Goal: Task Accomplishment & Management: Manage account settings

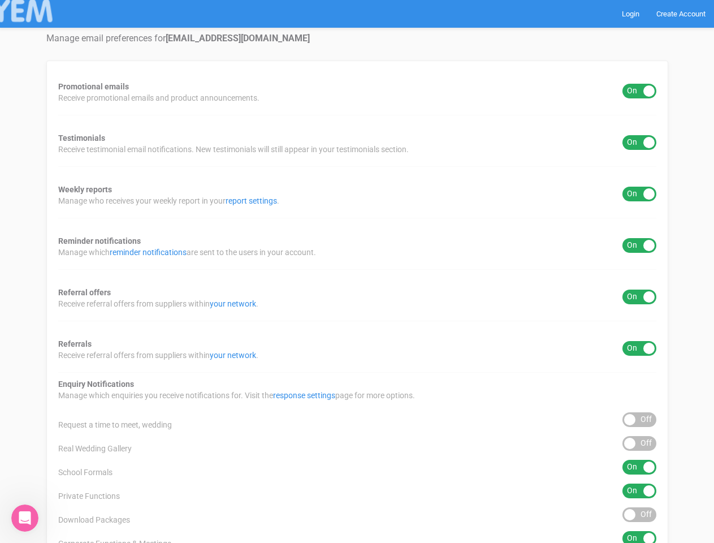
click at [357, 271] on div "Promotional emails ON OFF Receive promotional emails and product announcements.…" at bounding box center [357, 419] width 622 height 719
click at [639, 91] on div "ON OFF" at bounding box center [639, 91] width 34 height 15
click at [639, 142] on div "ON OFF" at bounding box center [639, 142] width 34 height 15
click at [639, 194] on div "ON OFF" at bounding box center [639, 194] width 34 height 15
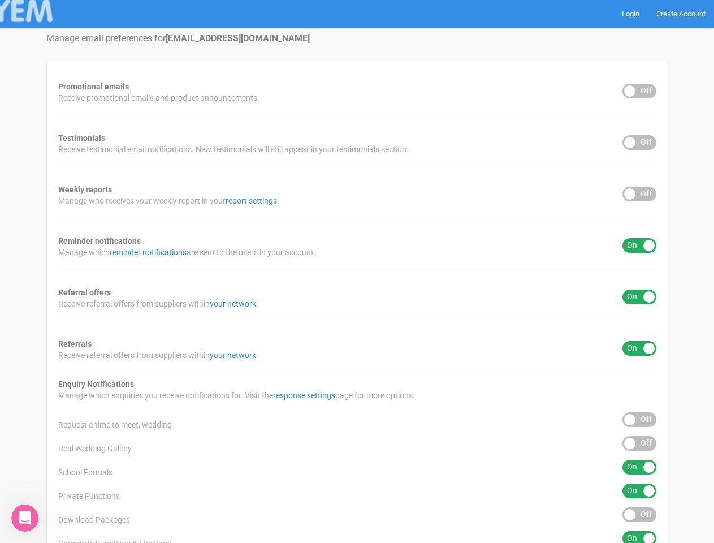
click at [639, 245] on div "ON OFF" at bounding box center [639, 245] width 34 height 15
click at [639, 297] on div "ON OFF" at bounding box center [639, 296] width 34 height 15
click at [639, 348] on div "ON OFF" at bounding box center [639, 348] width 34 height 15
click at [639, 419] on div "ON OFF" at bounding box center [639, 419] width 34 height 15
click at [639, 443] on div "ON OFF" at bounding box center [639, 443] width 34 height 15
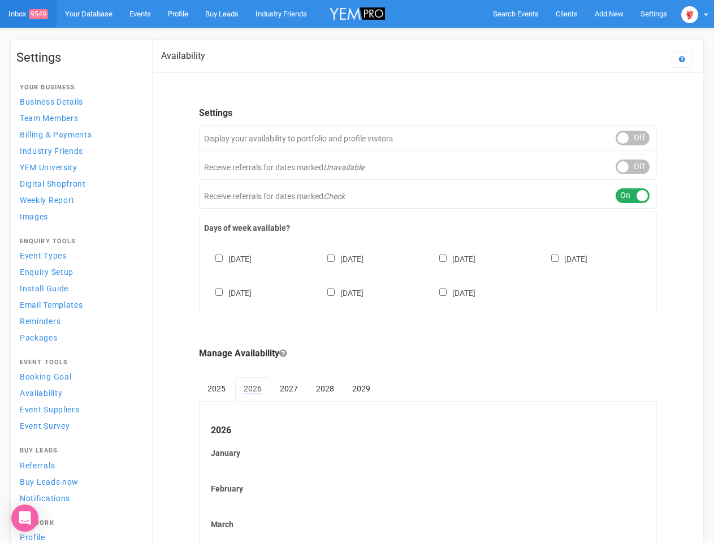
click at [357, 271] on div "[DATE] [DATE] [DATE] [DATE] [DATE] [DATE] [DATE]" at bounding box center [428, 270] width 448 height 68
click at [515, 14] on span "Search Events" at bounding box center [516, 14] width 46 height 8
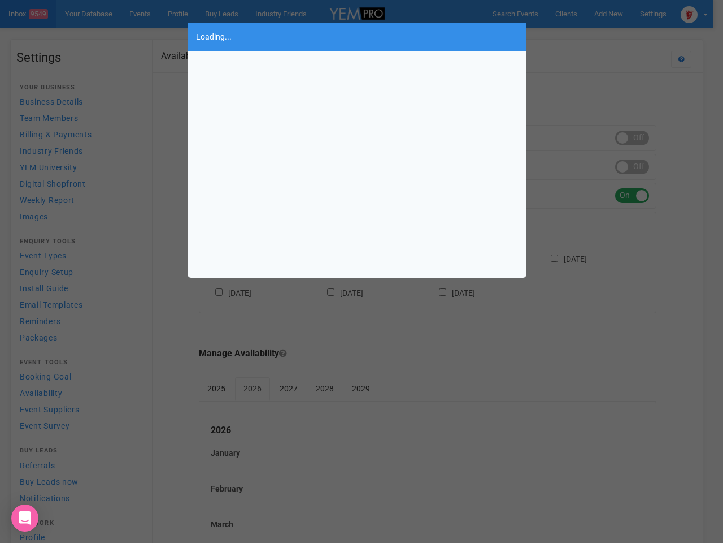
click at [609, 14] on body "Search Events Clients Add New New Client New Event New Enquiry Settings Stamfor…" at bounding box center [361, 469] width 723 height 939
click at [583, 36] on div "Loading..." at bounding box center [361, 271] width 723 height 543
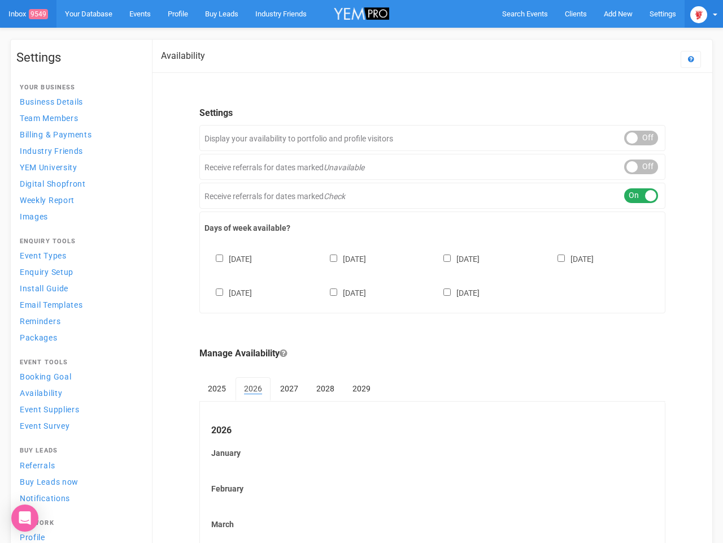
click at [695, 14] on img at bounding box center [699, 14] width 17 height 17
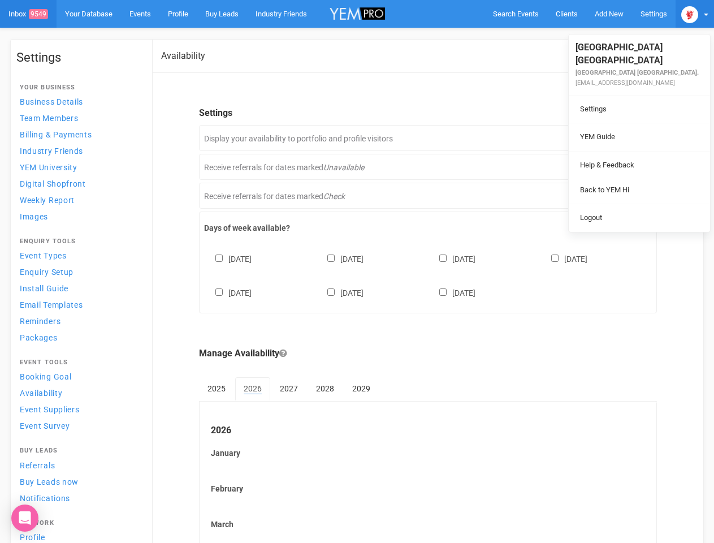
click at [632, 151] on li at bounding box center [639, 151] width 141 height 1
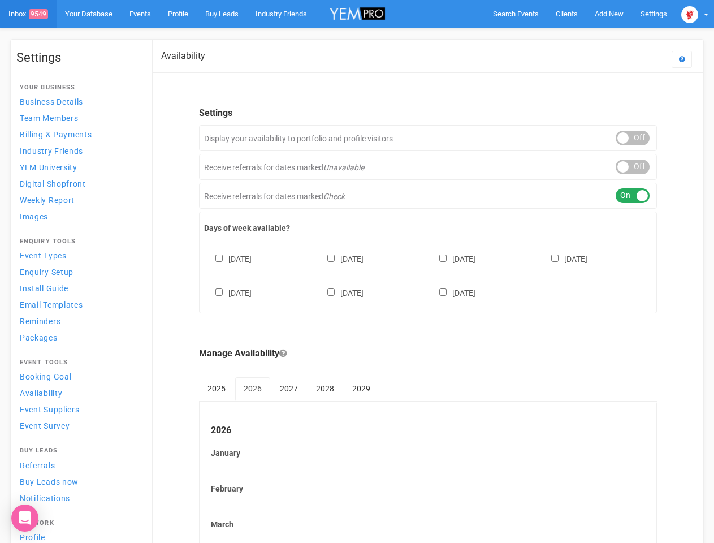
click at [632, 167] on div "ON OFF" at bounding box center [632, 166] width 34 height 15
click at [632, 196] on div "ON OFF" at bounding box center [632, 195] width 34 height 15
click at [428, 274] on div "[DATE] [DATE] [DATE] [DATE] [DATE] [DATE] [DATE]" at bounding box center [428, 270] width 448 height 68
click at [357, 271] on div "[DATE] [DATE] [DATE] [DATE] [DATE] [DATE] [DATE]" at bounding box center [428, 270] width 448 height 68
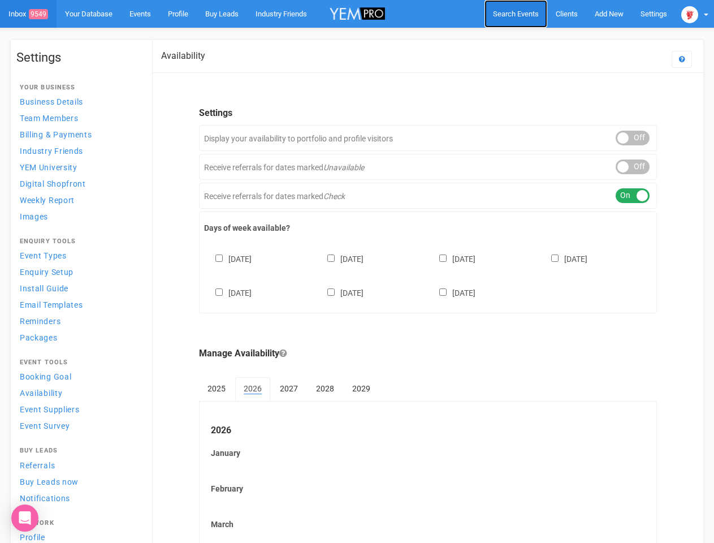
click at [515, 14] on span "Search Events" at bounding box center [516, 14] width 46 height 8
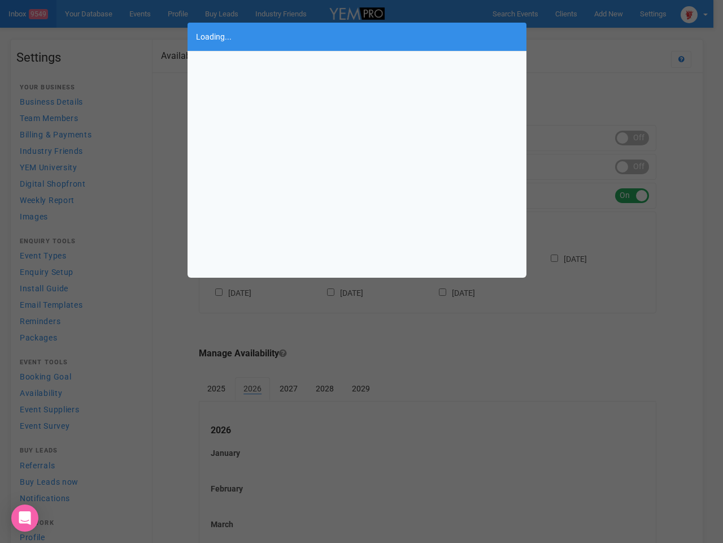
click at [609, 14] on div "Loading..." at bounding box center [361, 271] width 723 height 543
click at [583, 36] on div "Loading..." at bounding box center [361, 271] width 723 height 543
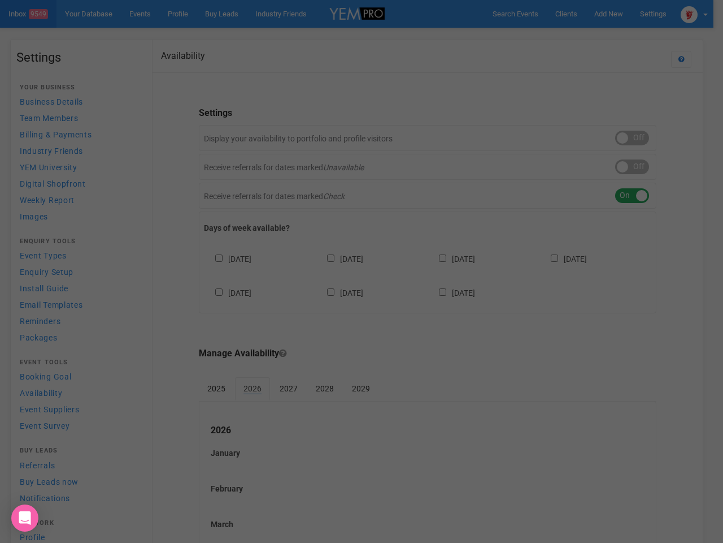
click at [695, 14] on div at bounding box center [361, 271] width 723 height 543
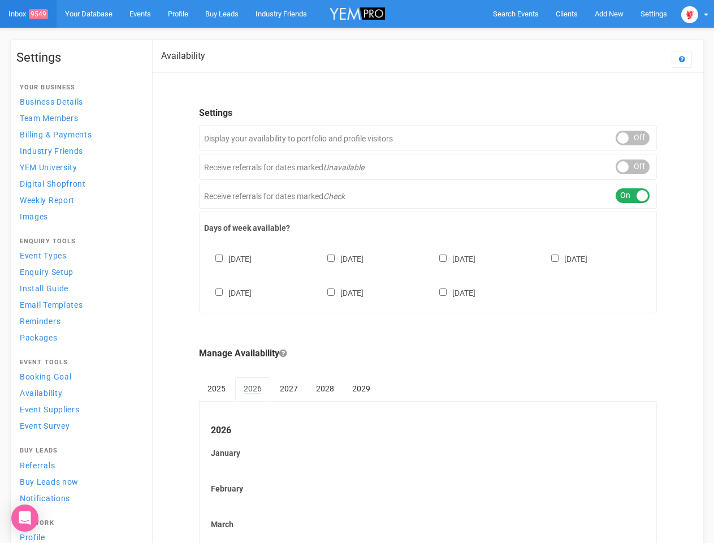
click at [632, 138] on div "ON OFF" at bounding box center [632, 138] width 34 height 15
click at [632, 167] on div "ON OFF" at bounding box center [632, 166] width 34 height 15
click at [632, 196] on div "ON OFF" at bounding box center [632, 195] width 34 height 15
click at [428, 274] on div "[DATE] [DATE] [DATE] [DATE] [DATE] [DATE] [DATE]" at bounding box center [428, 270] width 448 height 68
click at [357, 271] on div "[DATE] [DATE] [DATE] [DATE] [DATE] [DATE] [DATE]" at bounding box center [428, 270] width 448 height 68
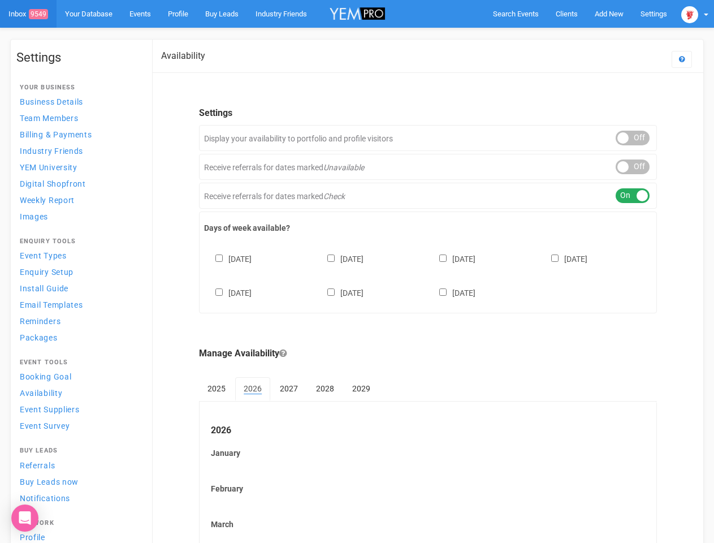
click at [357, 271] on div "[DATE] [DATE] [DATE] [DATE] [DATE] [DATE] [DATE]" at bounding box center [428, 270] width 448 height 68
click at [515, 14] on span "Search Events" at bounding box center [516, 14] width 46 height 8
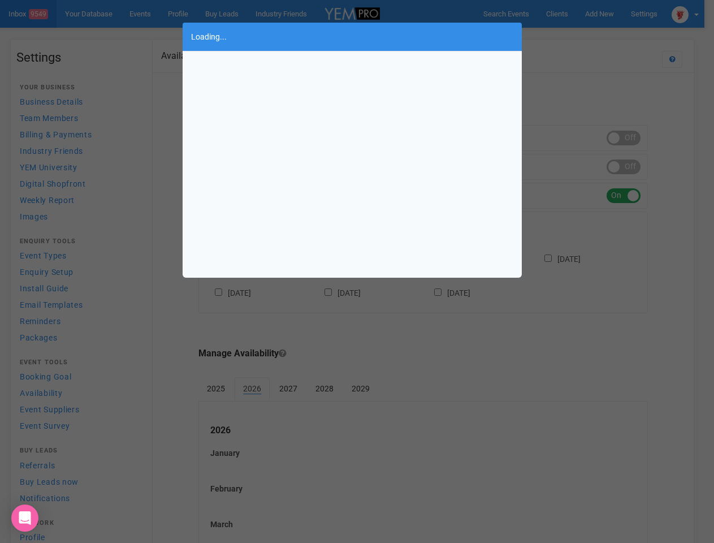
click at [609, 14] on body "Search Events Clients Add New New Client New Event New Enquiry Settings [GEOGRA…" at bounding box center [357, 469] width 714 height 939
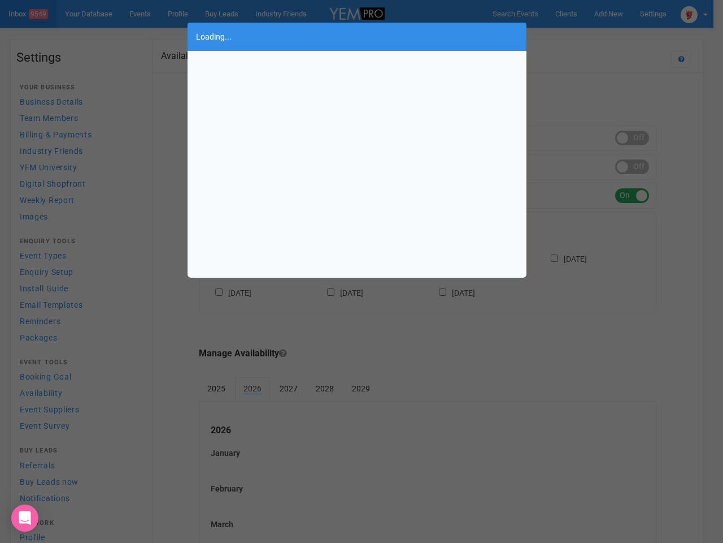
click at [583, 36] on div "Loading..." at bounding box center [361, 271] width 723 height 543
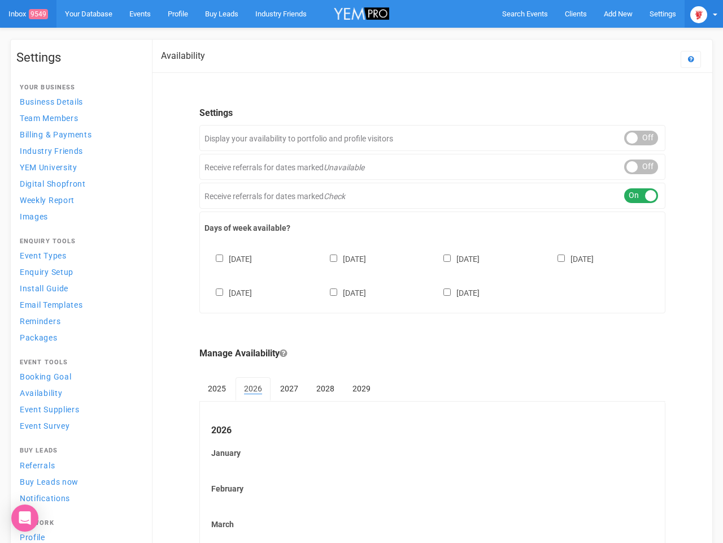
click at [695, 14] on img at bounding box center [699, 14] width 17 height 17
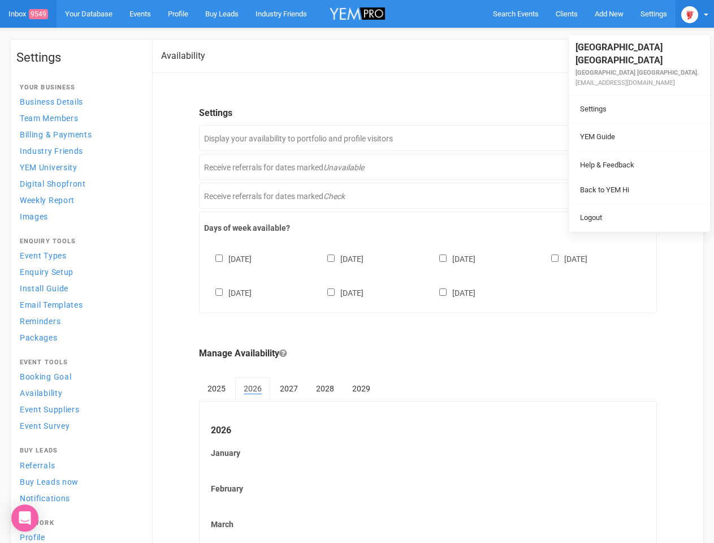
click at [632, 151] on li at bounding box center [639, 151] width 141 height 1
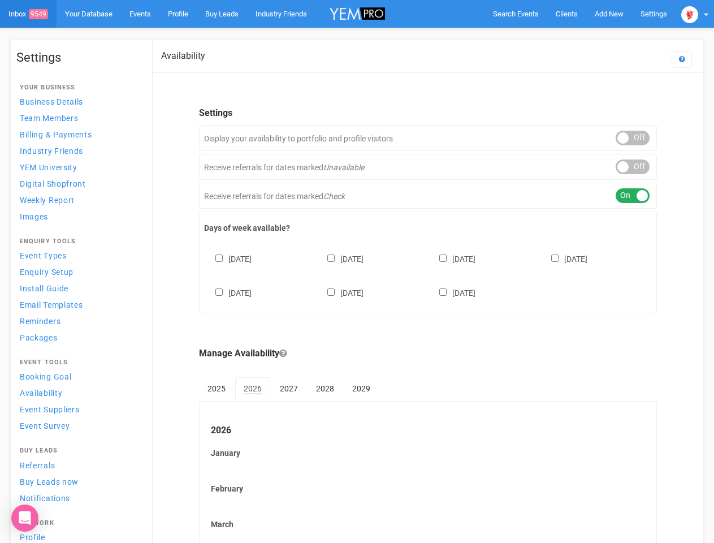
click at [632, 167] on body "Search Events Clients Add New New Client New Event New Enquiry Settings [GEOGRA…" at bounding box center [357, 469] width 714 height 939
click at [632, 196] on div "ON OFF" at bounding box center [632, 195] width 34 height 15
click at [428, 274] on div "[DATE] [DATE] [DATE] [DATE] [DATE] [DATE] [DATE]" at bounding box center [428, 270] width 448 height 68
click at [357, 271] on div "[DATE] [DATE] [DATE] [DATE] [DATE] [DATE] [DATE]" at bounding box center [428, 270] width 448 height 68
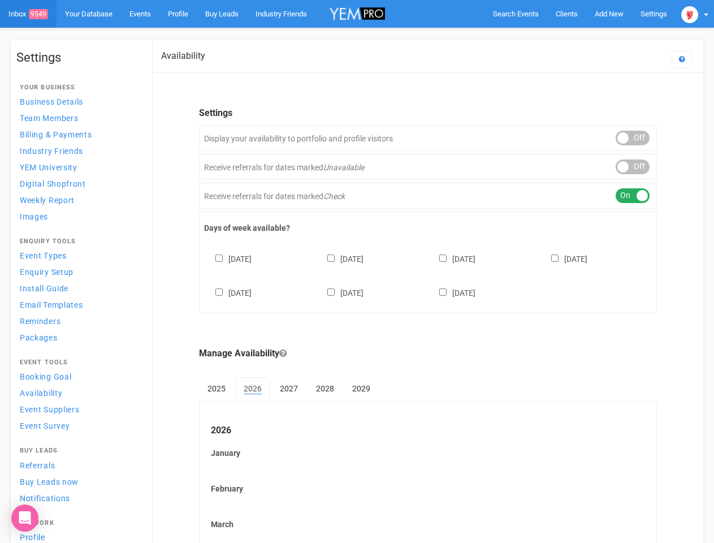
click at [515, 14] on span "Search Events" at bounding box center [516, 14] width 46 height 8
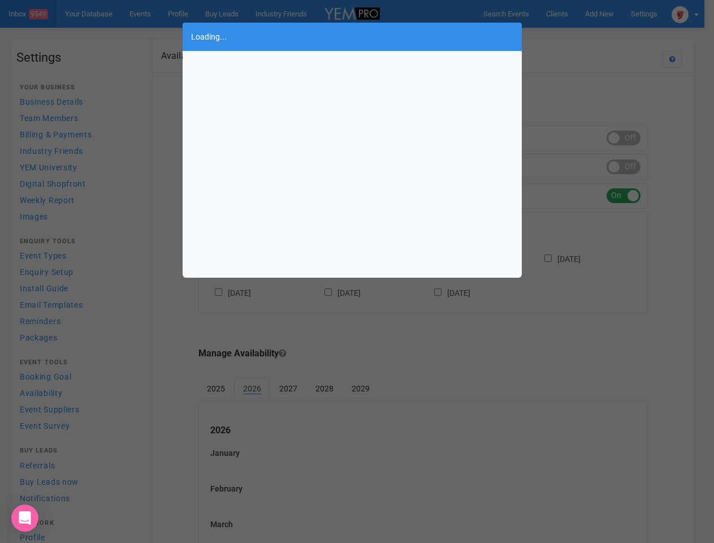
click at [609, 14] on body "Search Events Clients Add New New Client New Event New Enquiry Settings [GEOGRA…" at bounding box center [357, 469] width 714 height 939
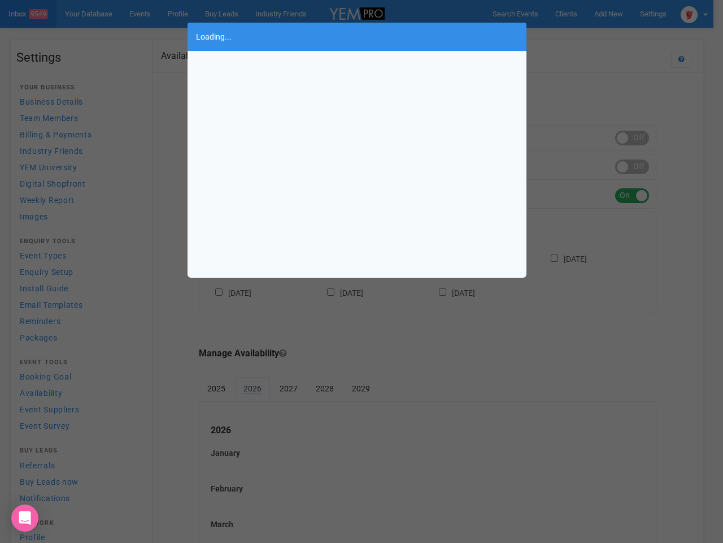
click at [583, 36] on div "Loading..." at bounding box center [361, 271] width 723 height 543
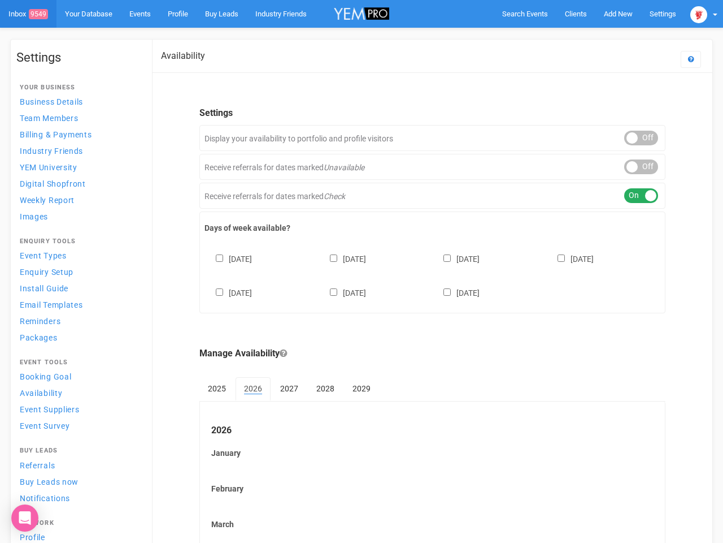
click at [695, 14] on img at bounding box center [699, 14] width 17 height 17
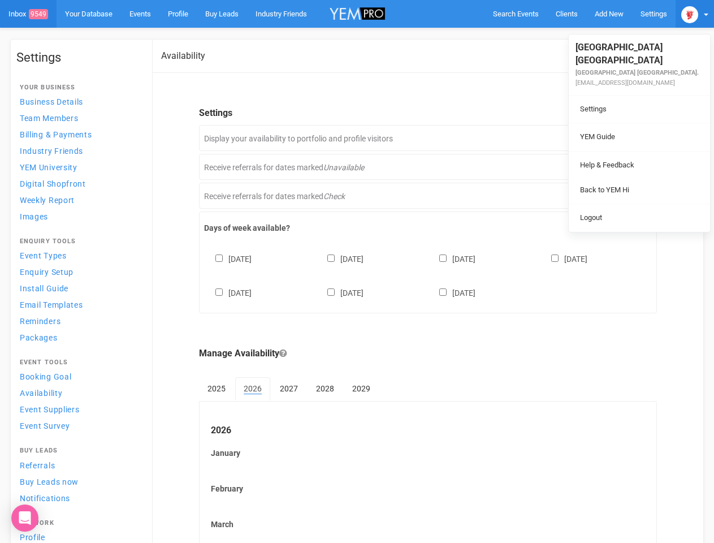
click at [632, 151] on li at bounding box center [639, 151] width 141 height 1
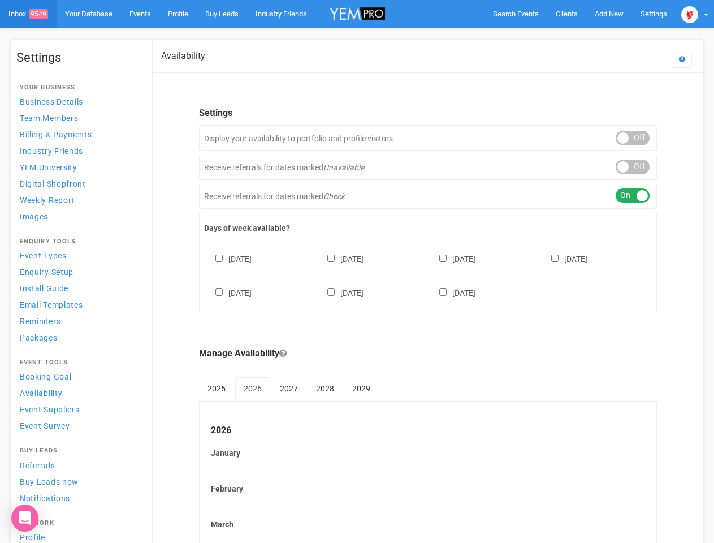
click at [632, 167] on div "ON OFF" at bounding box center [632, 166] width 34 height 15
click at [632, 196] on div "ON OFF" at bounding box center [632, 195] width 34 height 15
click at [428, 274] on div "[DATE] [DATE] [DATE] [DATE] [DATE] [DATE] [DATE]" at bounding box center [428, 270] width 448 height 68
click at [357, 271] on div "[DATE] [DATE] [DATE] [DATE] [DATE] [DATE] [DATE]" at bounding box center [428, 270] width 448 height 68
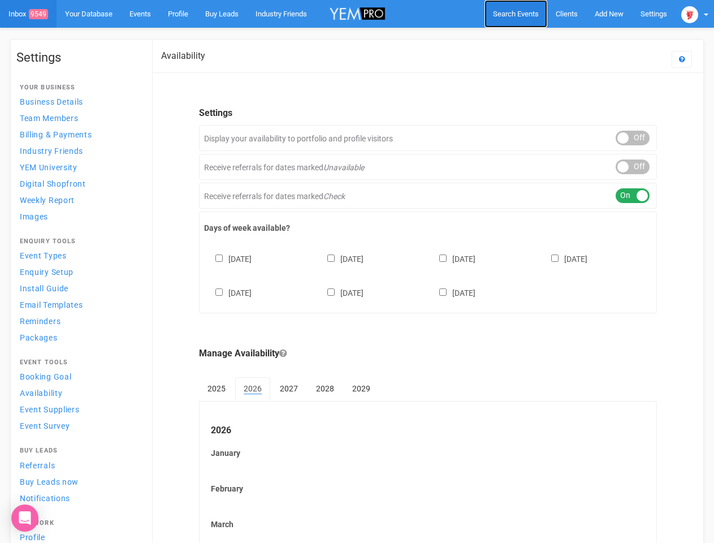
click at [515, 14] on span "Search Events" at bounding box center [516, 14] width 46 height 8
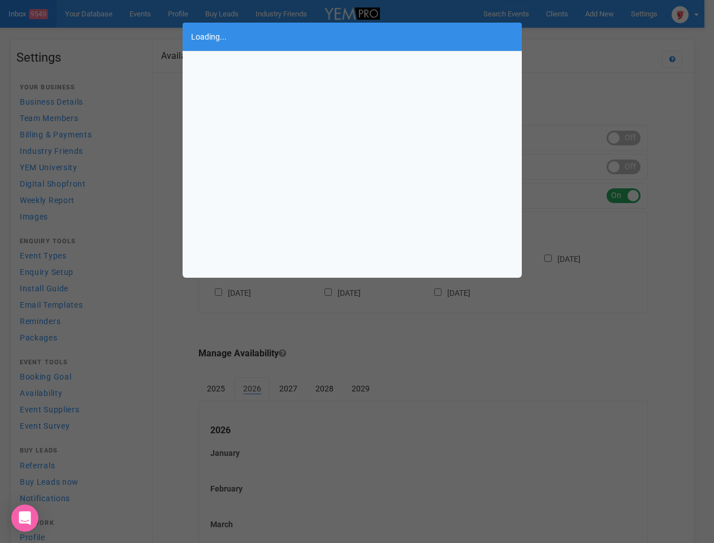
click at [609, 14] on div "Loading..." at bounding box center [357, 271] width 714 height 543
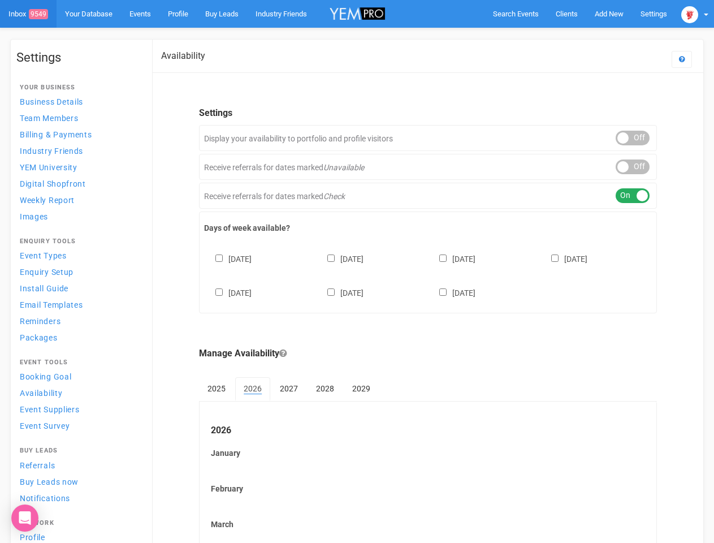
click at [583, 36] on body "Search Events Clients Add New New Client New Event New Enquiry Settings [GEOGRA…" at bounding box center [357, 469] width 714 height 939
click at [695, 14] on img at bounding box center [689, 14] width 17 height 17
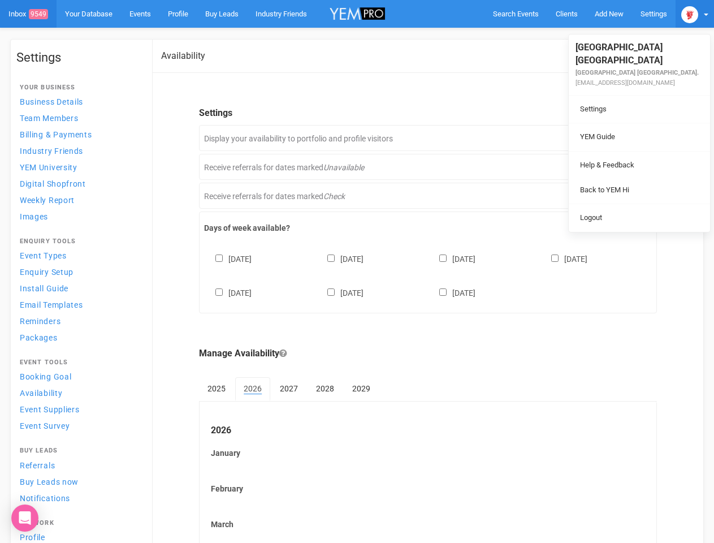
click at [632, 138] on div "ON OFF" at bounding box center [632, 138] width 34 height 15
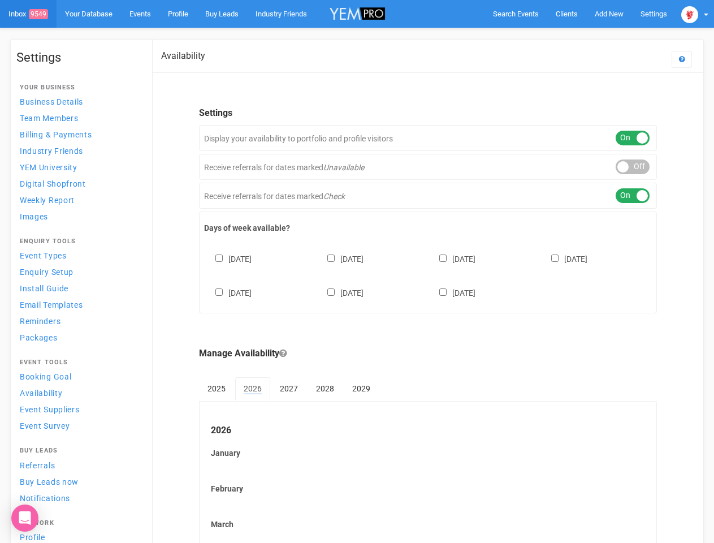
click at [632, 167] on div "ON OFF" at bounding box center [632, 166] width 34 height 15
click at [632, 196] on div "ON OFF" at bounding box center [632, 195] width 34 height 15
click at [428, 274] on div "[DATE] [DATE] [DATE] [DATE] [DATE] [DATE] [DATE]" at bounding box center [428, 270] width 448 height 68
